Goal: Communication & Community: Answer question/provide support

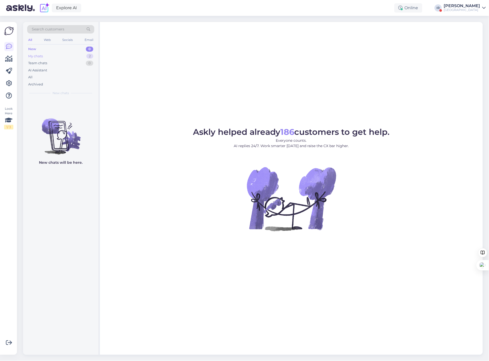
click at [58, 57] on div "My chats 2" at bounding box center [60, 56] width 67 height 7
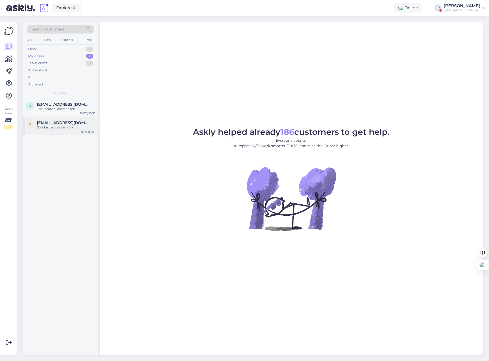
click at [55, 124] on span "[EMAIL_ADDRESS][DOMAIN_NAME]" at bounding box center [63, 123] width 53 height 5
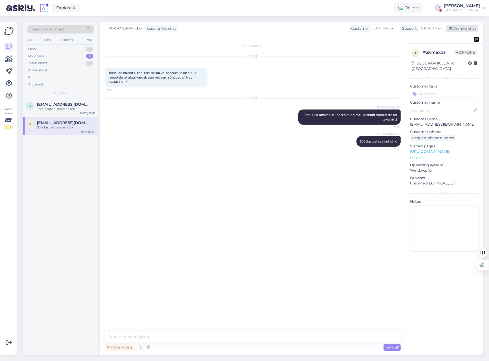
click at [467, 31] on div "Archive chat" at bounding box center [462, 28] width 32 height 7
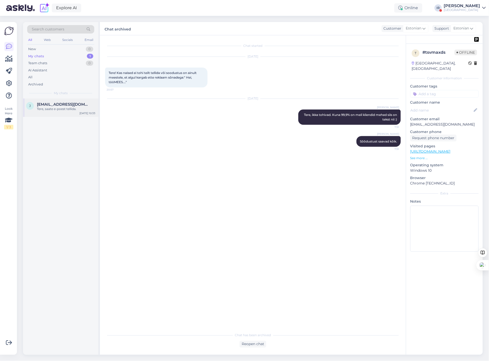
click at [55, 107] on div "Tere, saate e-poest tellida." at bounding box center [66, 109] width 58 height 5
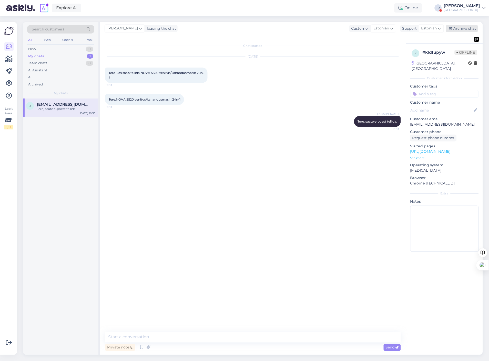
click at [462, 27] on div "Archive chat" at bounding box center [462, 28] width 32 height 7
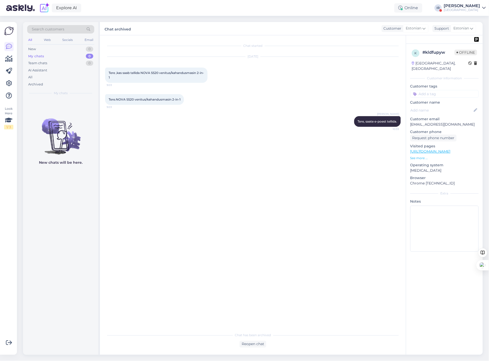
click at [468, 12] on div "[GEOGRAPHIC_DATA]" at bounding box center [462, 10] width 36 height 4
click at [471, 44] on button "Open" at bounding box center [474, 42] width 14 height 8
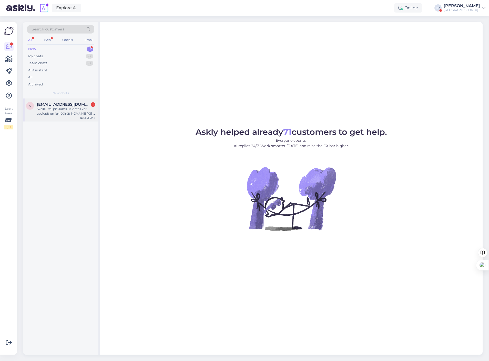
click at [69, 107] on div "Sveiki ! Vai pie Jums uz vietas var apskatīt un izmēģināt NOVA MB 105 J PRO ēve…" at bounding box center [66, 111] width 58 height 9
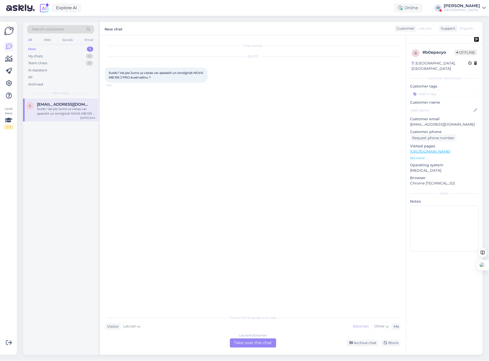
click at [251, 346] on div "[DEMOGRAPHIC_DATA] to Estonian Take over the chat" at bounding box center [253, 343] width 46 height 9
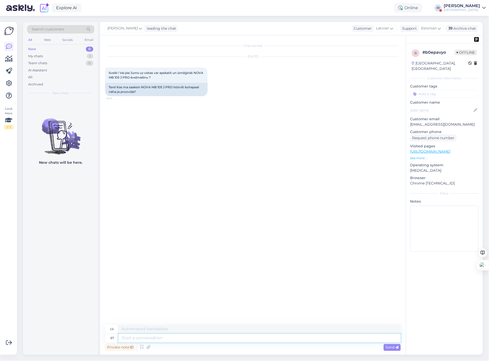
click at [180, 339] on textarea at bounding box center [259, 338] width 282 height 9
type textarea "Tere,"
type textarea "Sveiki,"
type textarea "Tere, me o"
type textarea "Sveiki, mēs"
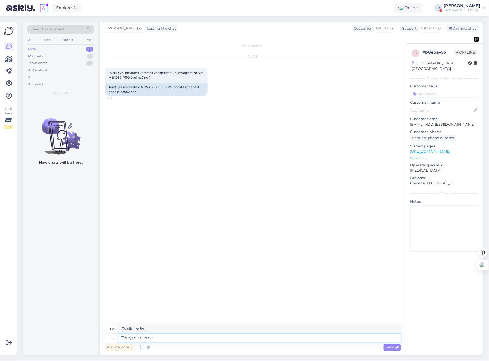
type textarea "Tere, me oleme"
type textarea "Sveiki, mēs esam"
type textarea "Tere, me oleme neid m"
type textarea "Sveiki, mēs esam viņi"
type textarea "Tere, me oleme neid masinaid"
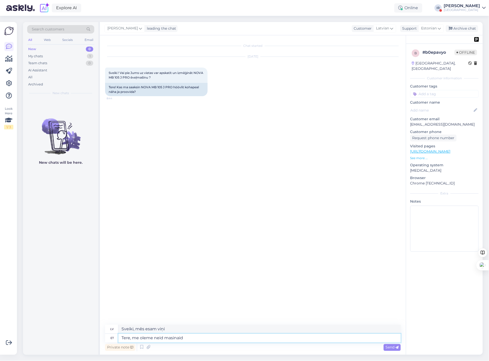
type textarea "Sveiki, mēs esam šīs mašīnas"
type textarea "Tere, me oleme neid masinaid müünud vä"
type textarea "Sveiki, mēs esam pārdevuši šīs ierīces."
type textarea "Tere, me oleme neid masinaid müünud väga p"
type textarea "Sveiki, mēs esam ļoti labi pārdevuši šīs mašīnas."
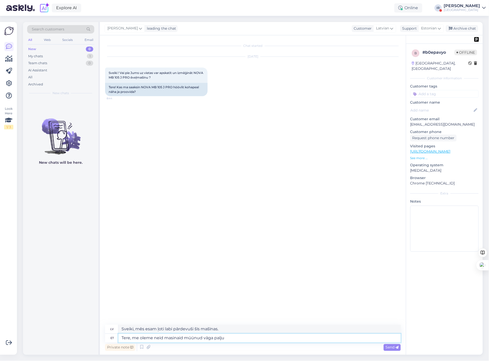
type textarea "Tere, me oleme neid masinaid müünud väga palju e"
type textarea "Sveiki, mēs esam pārdevuši daudz šo mašīnu."
type textarea "Tere, me oleme neid masinaid müünud väga palju [GEOGRAPHIC_DATA] ja"
type textarea "Sveiki, mēs esam pārdevuši daudz šo mašīnu uz [GEOGRAPHIC_DATA]."
type textarea "Tere, me oleme neid masinaid müünud väga palju [GEOGRAPHIC_DATA] ja"
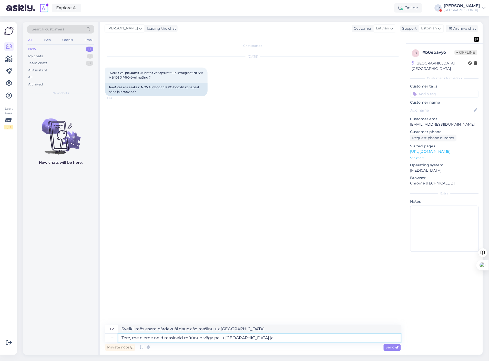
type textarea "Sveiki, mēs esam pārdevuši daudz šo mašīnu uz [GEOGRAPHIC_DATA] un"
type textarea "Tere, me oleme neid masinaid müünud väga palju [GEOGRAPHIC_DATA] ja m"
type textarea "Sveiki, mēs esam pārdevuši daudz šo mašīnu uz [GEOGRAPHIC_DATA] un m"
type textarea "Tere, me oleme neid masinaid müünud väga palju [GEOGRAPHIC_DATA] ja mõned os"
type textarea "Sveiki, mēs esam pārdevuši daudz šo mašīnu uz [GEOGRAPHIC_DATA] un dažas"
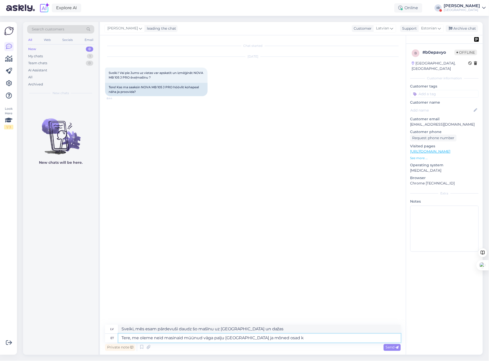
type textarea "Tere, me oleme neid masinaid müünud väga palju [GEOGRAPHIC_DATA] ja mõned osad …"
type textarea "Sveiki, mēs esam pārdevuši daudz šo mašīnu uz [GEOGRAPHIC_DATA], kā arī dažas d…"
type textarea "Tere, me oleme neid masinaid müünud väga palju [GEOGRAPHIC_DATA] ja mõned osad …"
type textarea "Sveiki, mēs esam pārdevuši daudz šo mašīnu uz [GEOGRAPHIC_DATA] un dažas arī uz…"
type textarea "Tere, me oleme neid masinaid müünud väga palju [GEOGRAPHIC_DATA] ja mõned osad …"
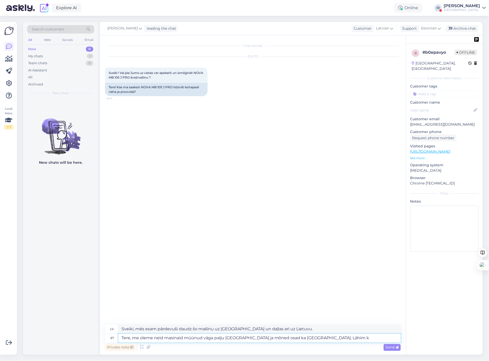
type textarea "Sveiki, mēs esam pārdevuši daudz šo mašīnu uz [GEOGRAPHIC_DATA] un dažas detaļa…"
type textarea "Tere, me oleme neid masinaid müünud väga palju [GEOGRAPHIC_DATA] ja mõned osad …"
type textarea "Sveiki, mēs esam pārdevuši daudz šo mašīnu uz [GEOGRAPHIC_DATA] un dažas detaļa…"
type textarea "Tere, me oleme neid masinaid müünud väga palju [GEOGRAPHIC_DATA] ja mõned osad …"
type textarea "Sveiki, mēs esam pārdevuši daudz šo mašīnu uz [GEOGRAPHIC_DATA] un dažas detaļa…"
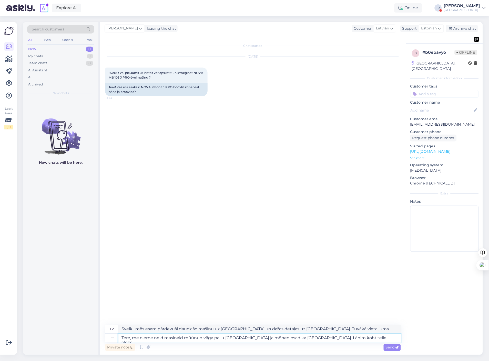
type textarea "Tere, me oleme neid masinaid müünud väga palju [GEOGRAPHIC_DATA] ja mõned osad …"
type textarea "Sveiki, mēs esam pārdevuši daudz šo mašīnu uz [GEOGRAPHIC_DATA] un dažas detaļa…"
type textarea "Tere, me oleme neid masinaid müünud väga palju [GEOGRAPHIC_DATA] ja mõned osad …"
type textarea "Sveiki, mēs esam pārdevuši daudz šo mašīnu uz [GEOGRAPHIC_DATA] un dažas detaļa…"
type textarea "Tere, me oleme neid masinaid müünud väga palju [GEOGRAPHIC_DATA] ja mõned osad …"
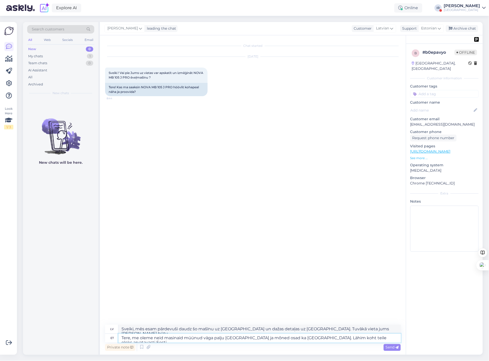
type textarea "Sveiki, mēs esam pārdevuši daudz šo mašīnu uz [GEOGRAPHIC_DATA] un dažas detaļa…"
type textarea "Tere, me oleme neid masinaid müünud väga palju [GEOGRAPHIC_DATA] ja mõned osad …"
type textarea "Sveiki, mēs esam pārdevuši daudz šo mašīnu uz [GEOGRAPHIC_DATA] un dažas uz Lie…"
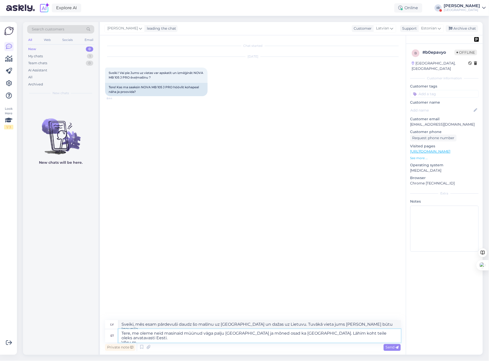
type textarea "Tere, me oleme neid masinaid müünud väga palju [GEOGRAPHIC_DATA] ja mõned osad …"
type textarea "Sveiki, mēs esam pārdevuši daudz šo mašīnu uz [GEOGRAPHIC_DATA] un dažas uz Lie…"
type textarea "Tere, me oleme neid masinaid müünud väga palju [GEOGRAPHIC_DATA] ja mõned osad …"
type textarea "Sveiki, mēs esam pārdevuši daudz šo mašīnu uz [GEOGRAPHIC_DATA] un dažas uz Lie…"
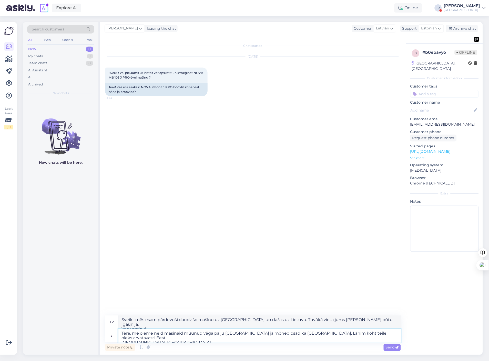
type textarea "Tere, me oleme neid masinaid müünud väga palju [GEOGRAPHIC_DATA] ja mõned osad …"
type textarea "Sveiki, mēs esam pārdevuši daudz šo mašīnu uz [GEOGRAPHIC_DATA] un dažas uz Lie…"
drag, startPoint x: 179, startPoint y: 339, endPoint x: 169, endPoint y: 340, distance: 9.5
click at [169, 340] on textarea "Tere, me oleme neid masinaid müünud väga palju [GEOGRAPHIC_DATA] ja mõned osad …" at bounding box center [259, 336] width 282 height 13
type textarea "Tere, me oleme neid masinaid müünud väga palju [GEOGRAPHIC_DATA] ja mõned osad …"
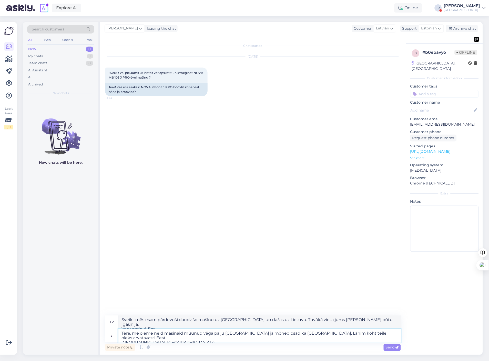
type textarea "Sveiki, mēs esam pārdevuši daudz šo mašīnu uz [GEOGRAPHIC_DATA] un dažas uz Lie…"
type textarea "Tere, me oleme neid masinaid müünud väga palju [GEOGRAPHIC_DATA] ja mõned osad …"
type textarea "Sveiki, mēs esam pārdevuši daudz šo mašīnu uz [GEOGRAPHIC_DATA] un dažas detaļa…"
type textarea "Tere, me oleme neid masinaid müünud väga palju [GEOGRAPHIC_DATA] ja mõned osad …"
type textarea "Sveiki, mēs esam pārdevuši daudz šo mašīnu uz [GEOGRAPHIC_DATA] un dažas uz Lie…"
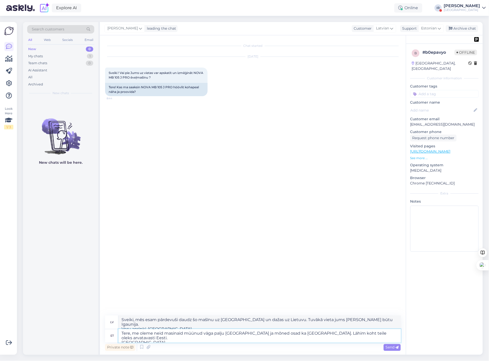
type textarea "Tere, me oleme neid masinaid müünud väga palju [GEOGRAPHIC_DATA] ja mõned osad …"
type textarea "Sveiki, mēs esam pārdevuši daudz šo mašīnu uz [GEOGRAPHIC_DATA] un dažas uz Lie…"
type textarea "Tere, me oleme neid masinaid müünud väga palju [GEOGRAPHIC_DATA] ja mõned osad …"
type textarea "Sveiki, mēs esam pārdevuši daudz šo mašīnu uz [GEOGRAPHIC_DATA] un dažas uz Lie…"
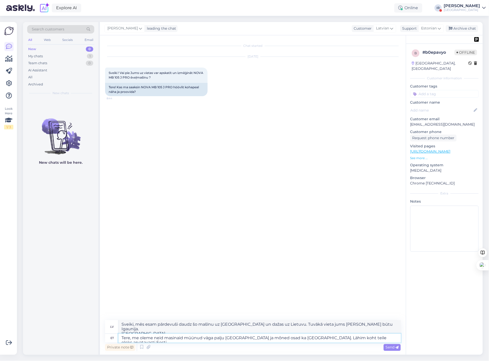
type textarea "Tere, me oleme neid masinaid müünud väga palju [GEOGRAPHIC_DATA] ja mõned osad …"
type textarea "Sveiki, mēs esam pārdevuši daudz šo mašīnu uz [GEOGRAPHIC_DATA] un dažas uz Lie…"
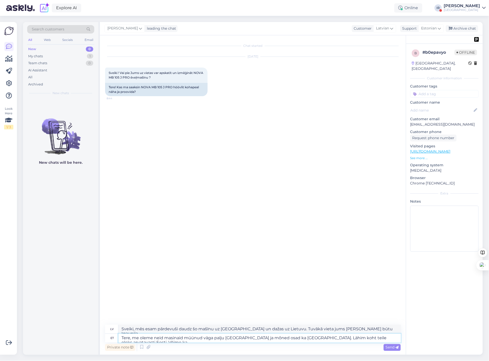
type textarea "Tere, me oleme neid masinaid müünud väga palju [GEOGRAPHIC_DATA] ja mõned osad …"
type textarea "Sveiki, mēs esam pārdevuši daudz šo mašīnu uz [GEOGRAPHIC_DATA] un dažas detaļa…"
type textarea "Tere, me oleme neid masinaid müünud väga palju [GEOGRAPHIC_DATA] ja mõned osad …"
type textarea "Sveiki, mēs esam pārdevuši daudz šo mašīnu uz [GEOGRAPHIC_DATA] un dažas detaļa…"
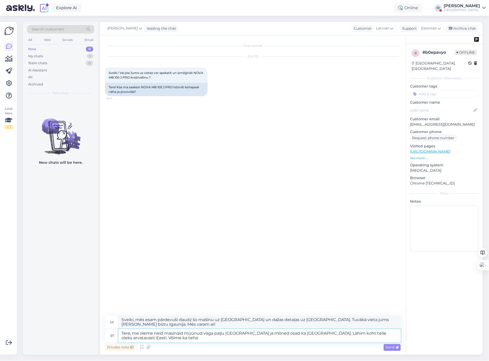
type textarea "Tere, me oleme neid masinaid müünud väga palju [GEOGRAPHIC_DATA] ja mõned osad …"
type textarea "Sveiki, mēs esam pārdevuši daudz šo mašīnu uz [GEOGRAPHIC_DATA] un dažas detaļa…"
type textarea "Tere, me oleme neid masinaid müünud väga palju [GEOGRAPHIC_DATA] ja mõned osad …"
type textarea "Sveiki, mēs esam pārdevuši daudz šo mašīnu uz [GEOGRAPHIC_DATA] un dažas detaļa…"
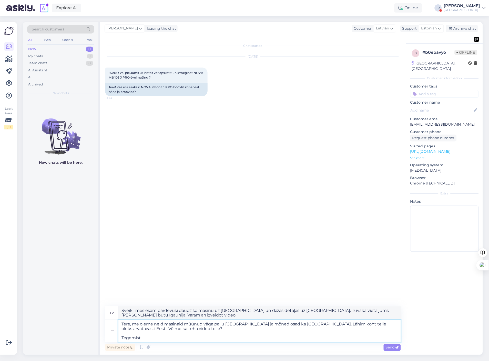
type textarea "Tere, me oleme neid masinaid müünud väga palju [GEOGRAPHIC_DATA] ja mõned osad …"
type textarea "Sveiki, mēs esam pārdevuši daudz šo mašīnu uz [GEOGRAPHIC_DATA] un dažas detaļa…"
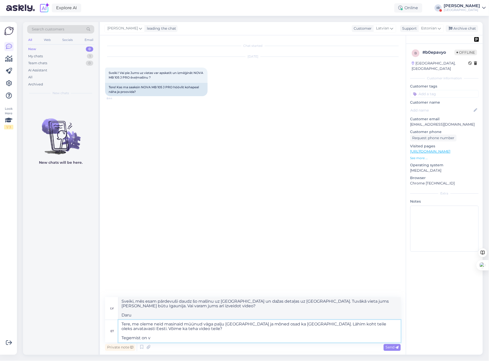
type textarea "Tere, me oleme neid masinaid müünud väga palju [GEOGRAPHIC_DATA] ja mõned osad …"
type textarea "Sveiki, mēs esam pārdevuši daudz šo mašīnu uz [GEOGRAPHIC_DATA] un dažas detaļa…"
type textarea "Tere, me oleme neid masinaid müünud väga palju [GEOGRAPHIC_DATA] ja mõned osad …"
type textarea "Sveiki, mēs esam pārdevuši daudz šo mašīnu uz [GEOGRAPHIC_DATA] un dažas detaļa…"
type textarea "Tere, me oleme neid masinaid müünud väga palju [GEOGRAPHIC_DATA] ja mõned osad …"
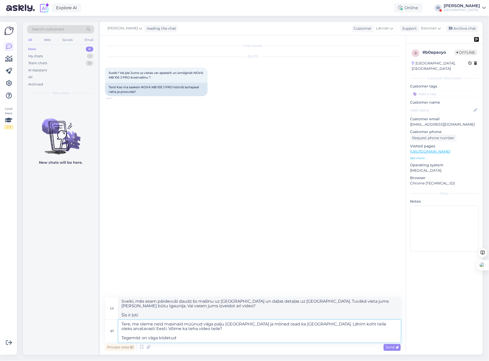
type textarea "Sveiki, mēs esam pārdevuši daudz šo mašīnu uz [GEOGRAPHIC_DATA] un dažas detaļa…"
type textarea "Tere, me oleme neid masinaid müünud väga palju [GEOGRAPHIC_DATA] ja mõned osad …"
type textarea "Sveiki, mēs esam pārdevuši daudz šo mašīnu uz [GEOGRAPHIC_DATA] un dažas uz Lie…"
type textarea "Tere, me oleme neid masinaid müünud väga palju [GEOGRAPHIC_DATA] ja mõned osad …"
type textarea "Sveiki, mēs esam pārdevuši daudz šo mašīnu uz [GEOGRAPHIC_DATA] un dažas detaļa…"
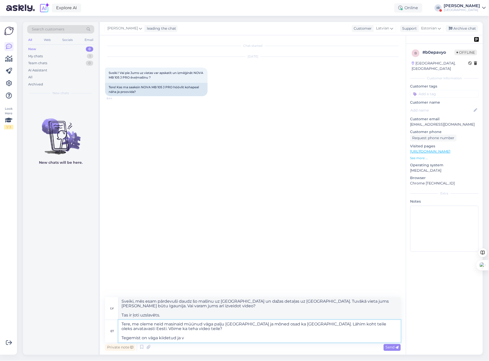
type textarea "Tere, me oleme neid masinaid müünud väga palju [GEOGRAPHIC_DATA] ja mõned osad …"
type textarea "Sveiki, mēs esam pārdevuši daudz šo mašīnu uz [GEOGRAPHIC_DATA] un dažas detaļa…"
type textarea "Tere, me oleme neid masinaid müünud väga palju [GEOGRAPHIC_DATA] ja mõned osad …"
type textarea "Sveiki, mēs esam pārdevuši daudz šo mašīnu uz [GEOGRAPHIC_DATA] un dažas uz Lie…"
type textarea "Tere, me oleme neid masinaid müünud väga palju [GEOGRAPHIC_DATA] ja mõned osad …"
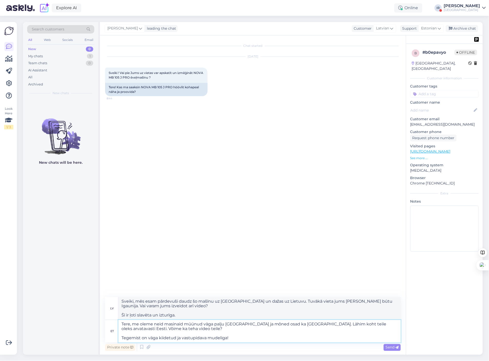
type textarea "Sveiki, mēs esam pārdevuši daudz šo mašīnu uz [GEOGRAPHIC_DATA] un dažas uz Lie…"
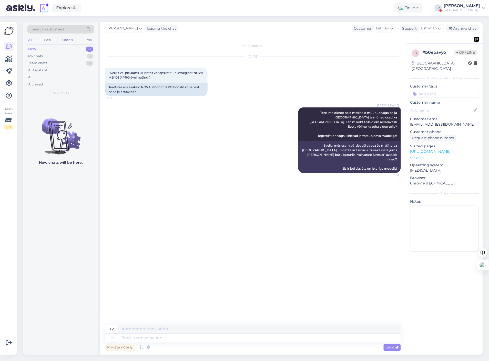
click at [471, 9] on div "[GEOGRAPHIC_DATA]" at bounding box center [462, 10] width 36 height 4
click at [472, 9] on div "[GEOGRAPHIC_DATA]" at bounding box center [462, 10] width 36 height 4
